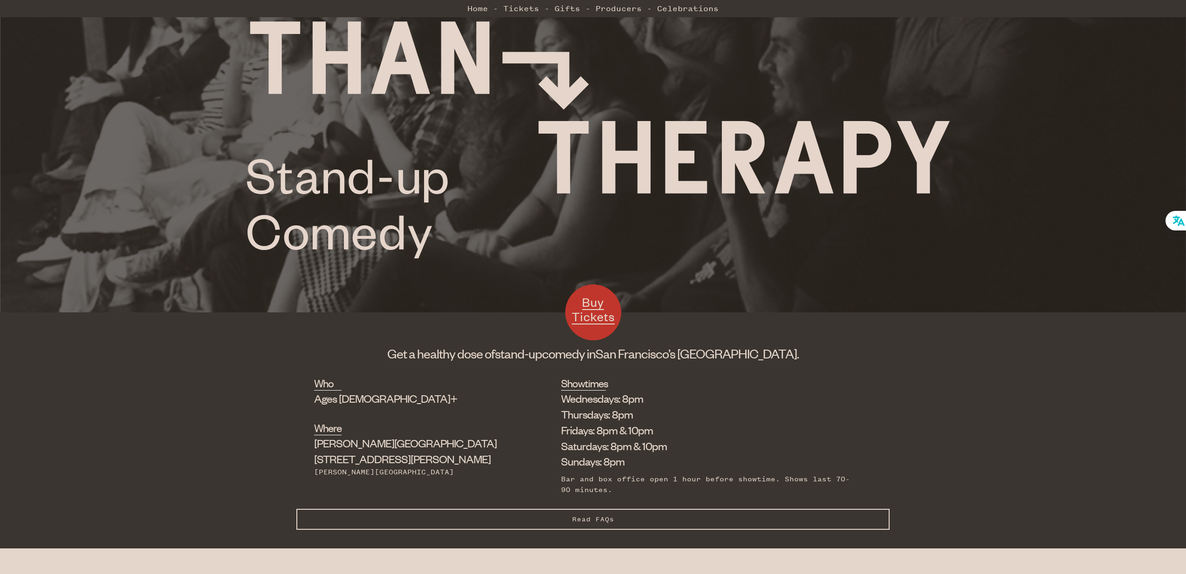
scroll to position [160, 0]
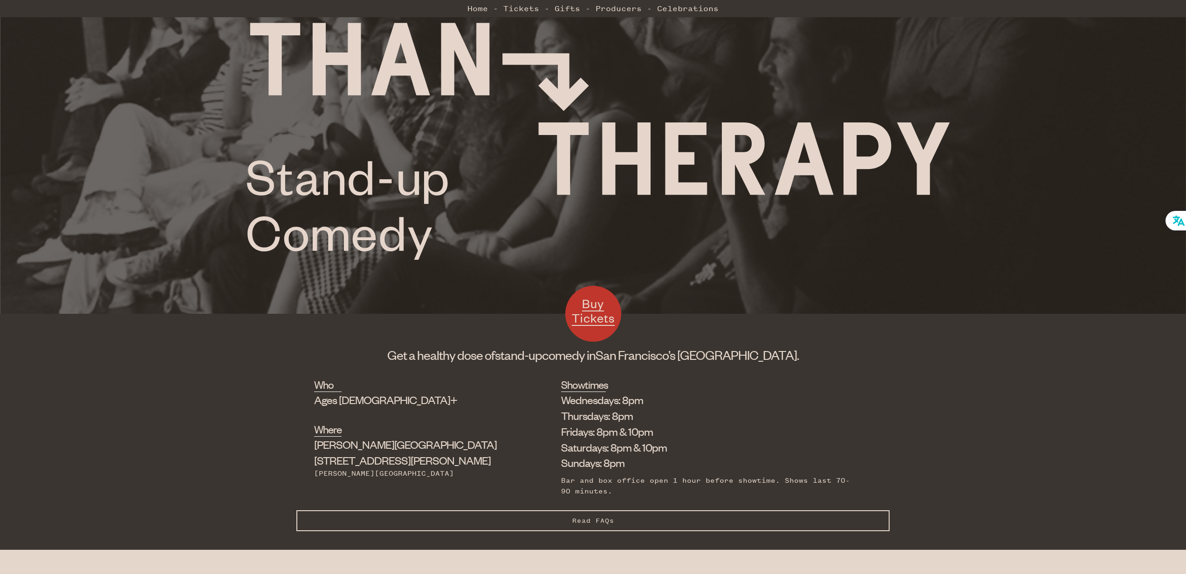
click at [582, 411] on li "Thursdays: 8pm" at bounding box center [709, 416] width 296 height 16
click at [627, 412] on li "Thursdays: 8pm" at bounding box center [709, 416] width 296 height 16
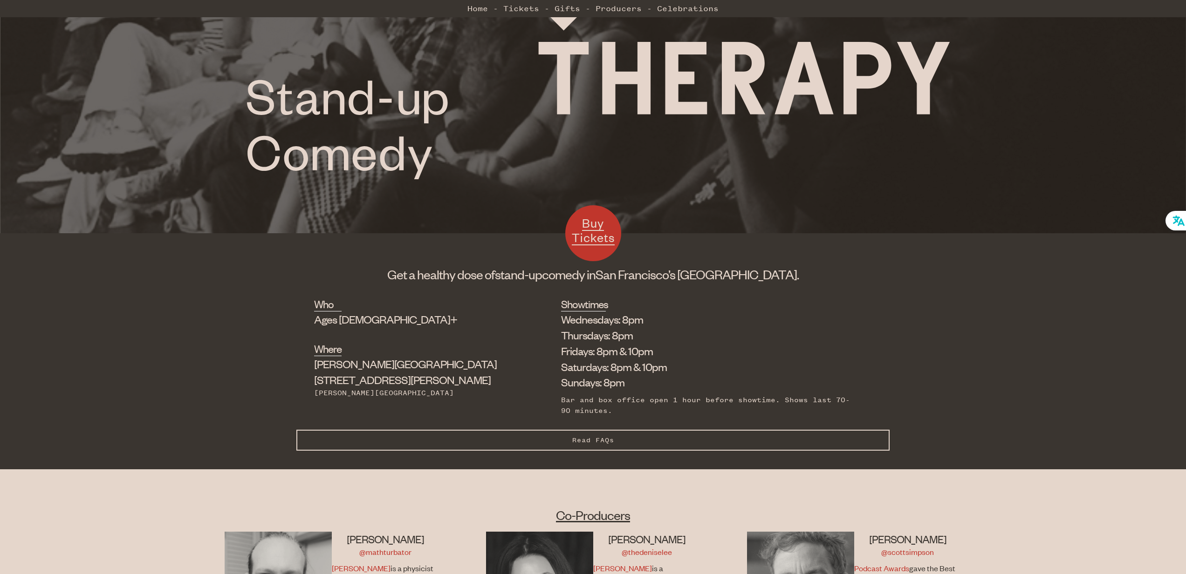
scroll to position [238, 0]
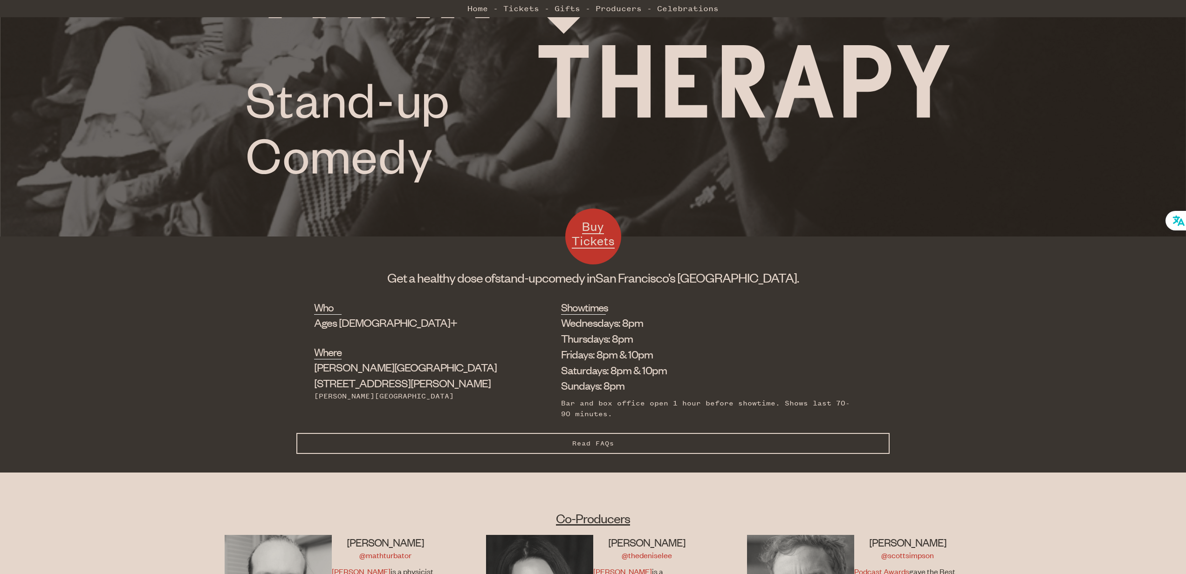
click at [601, 223] on span "Buy Tickets" at bounding box center [593, 234] width 43 height 30
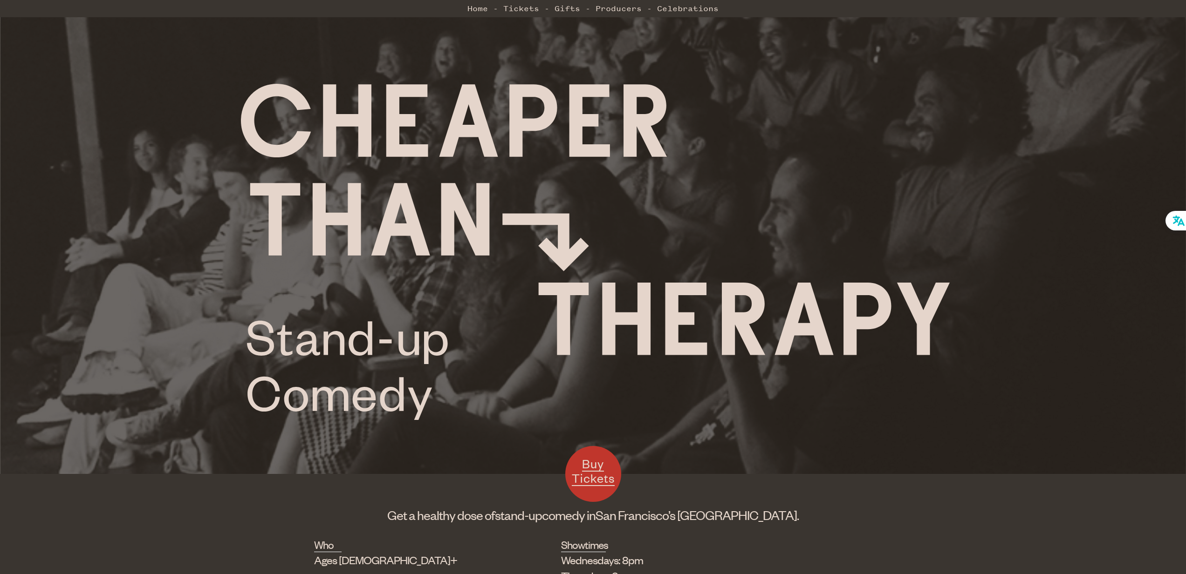
scroll to position [238, 0]
